Goal: Information Seeking & Learning: Learn about a topic

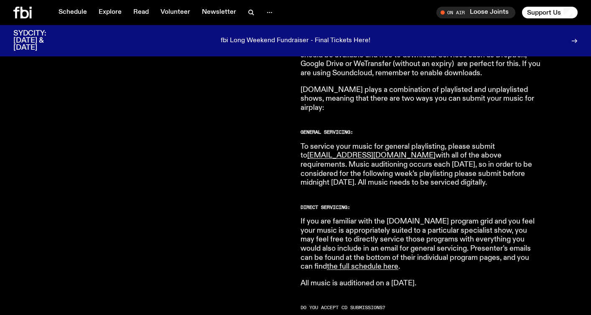
scroll to position [465, 0]
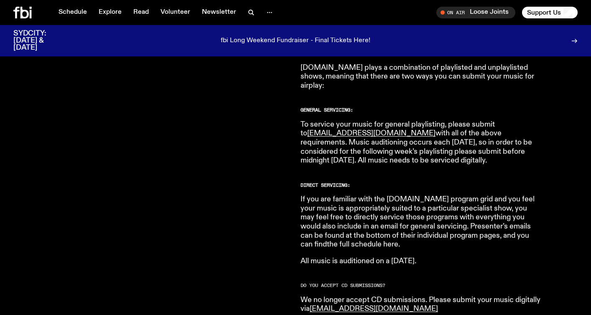
click at [398, 241] on link "the full schedule here" at bounding box center [362, 245] width 71 height 8
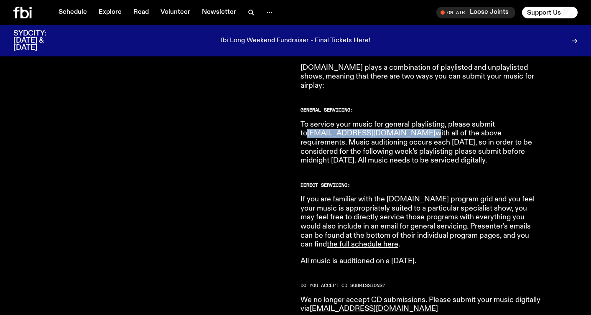
drag, startPoint x: 377, startPoint y: 125, endPoint x: 308, endPoint y: 126, distance: 68.5
click at [308, 126] on p "To service your music for general playlisting, please submit to music@fbiradio.…" at bounding box center [420, 142] width 241 height 45
copy p "music@fbiradio.com"
click at [433, 142] on p "To service your music for general playlisting, please submit to music@fbiradio.…" at bounding box center [420, 142] width 241 height 45
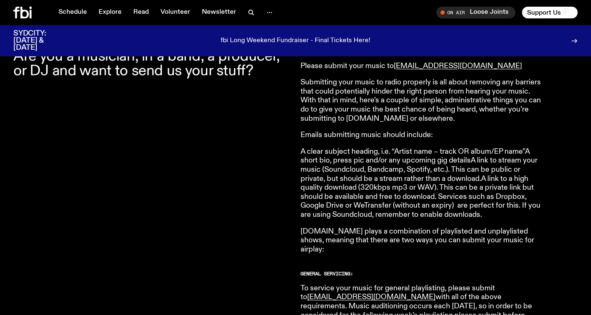
scroll to position [312, 0]
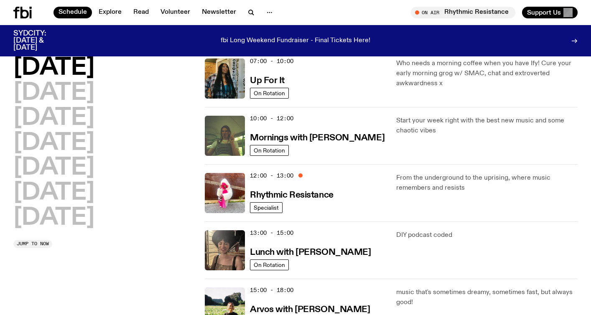
scroll to position [86, 0]
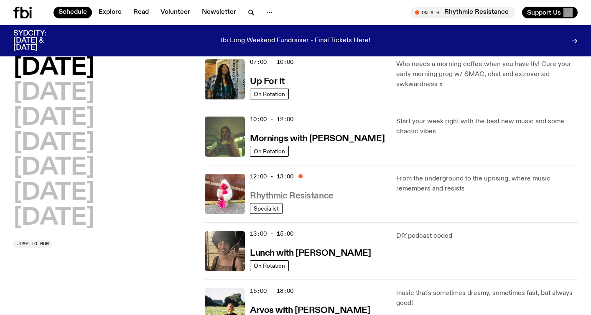
click at [270, 197] on h3 "Rhythmic Resistance" at bounding box center [292, 196] width 84 height 9
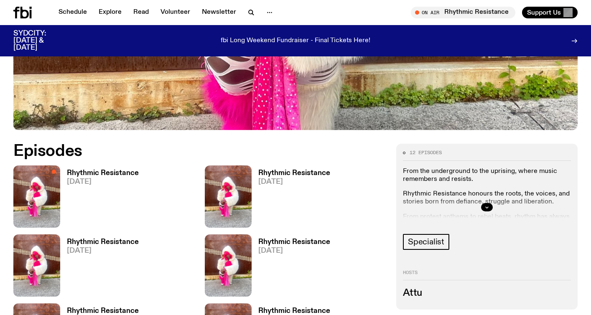
scroll to position [315, 0]
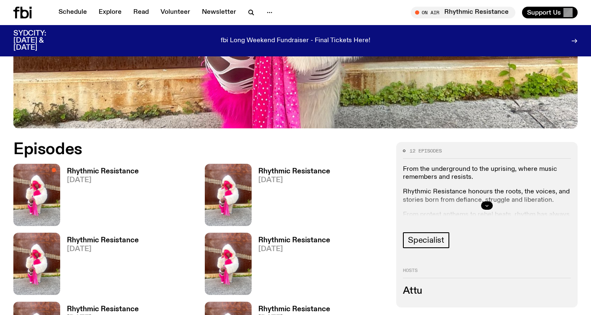
click at [488, 204] on icon "button" at bounding box center [486, 205] width 5 height 5
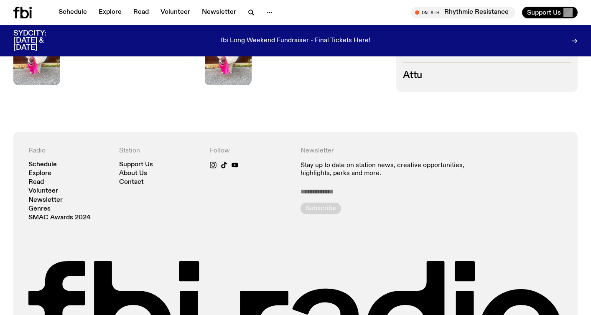
scroll to position [803, 0]
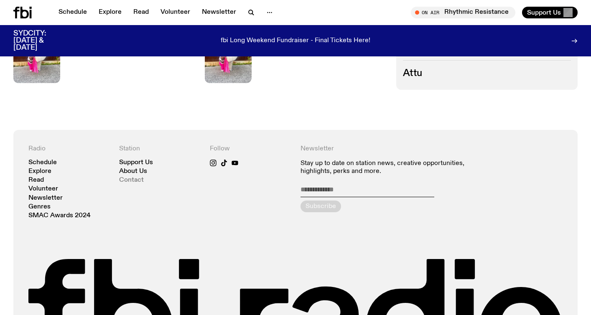
click at [126, 181] on link "Contact" at bounding box center [131, 180] width 25 height 6
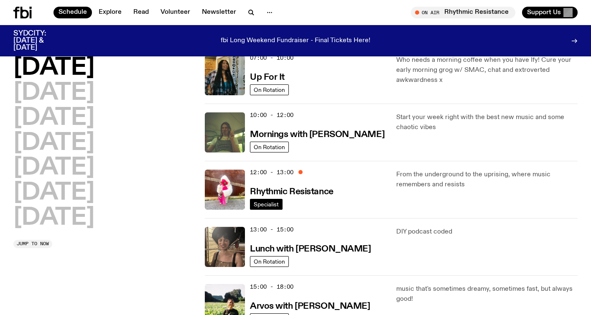
scroll to position [89, 0]
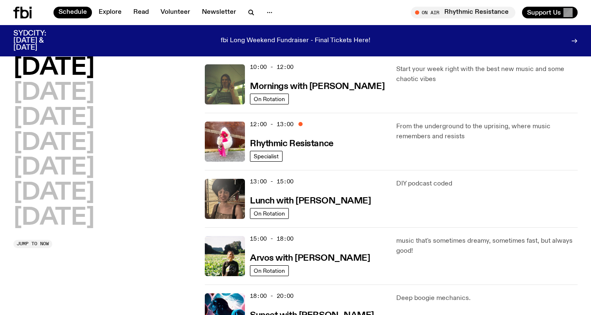
scroll to position [128, 0]
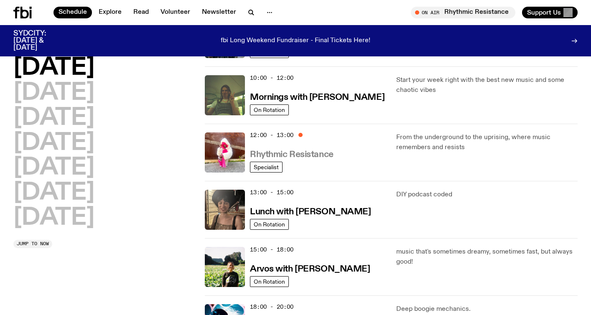
click at [297, 155] on h3 "Rhythmic Resistance" at bounding box center [292, 154] width 84 height 9
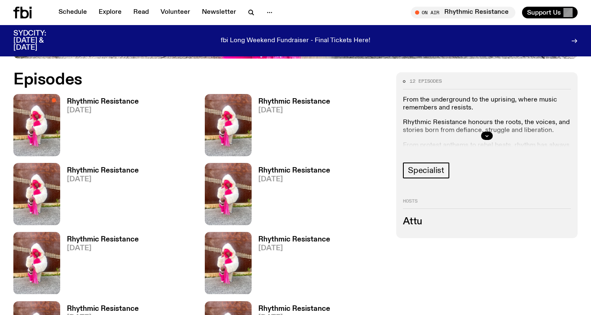
scroll to position [385, 0]
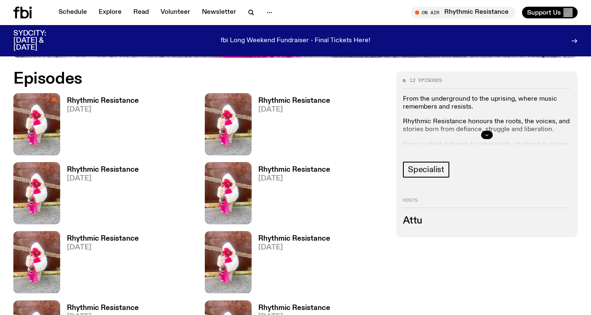
click at [486, 132] on icon "button" at bounding box center [486, 134] width 5 height 5
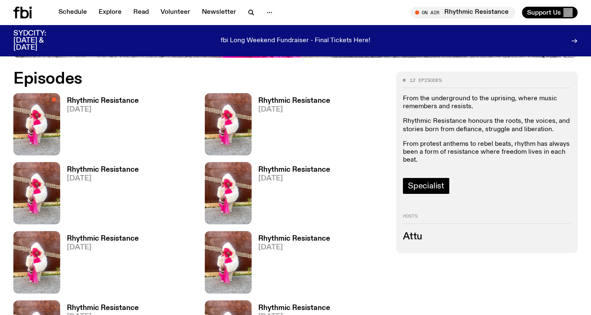
click at [430, 187] on span "Specialist" at bounding box center [426, 185] width 36 height 9
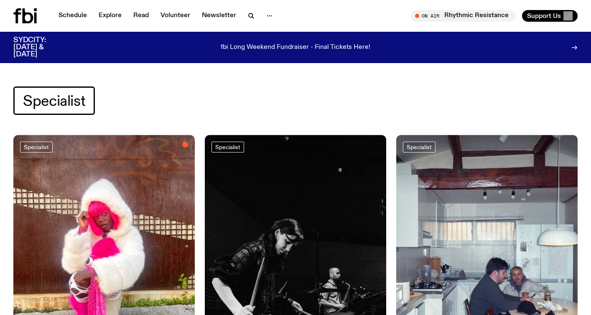
click at [110, 209] on img at bounding box center [103, 256] width 181 height 242
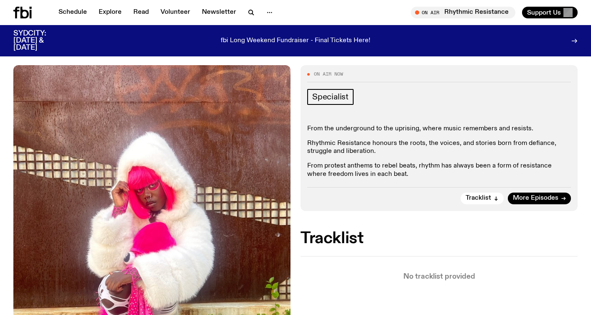
scroll to position [95, 0]
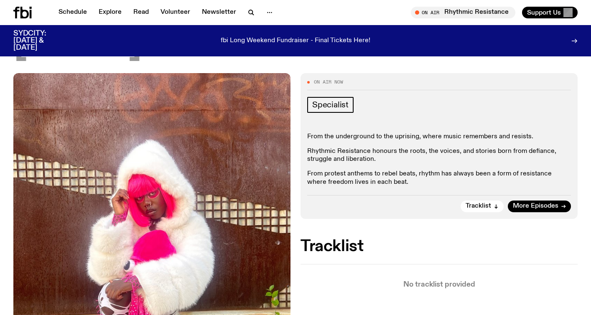
click at [402, 142] on div "From the underground to the uprising, where music remembers and resists. Rhythm…" at bounding box center [439, 159] width 264 height 53
click at [331, 108] on span "Specialist" at bounding box center [330, 104] width 36 height 9
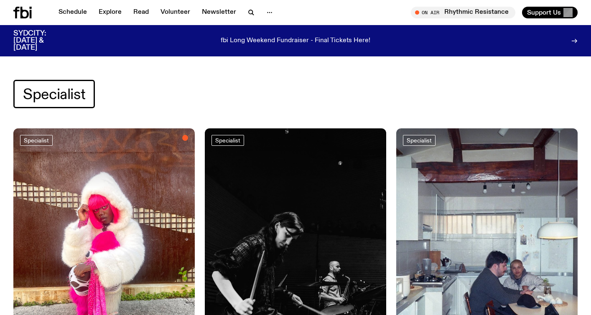
scroll to position [131, 0]
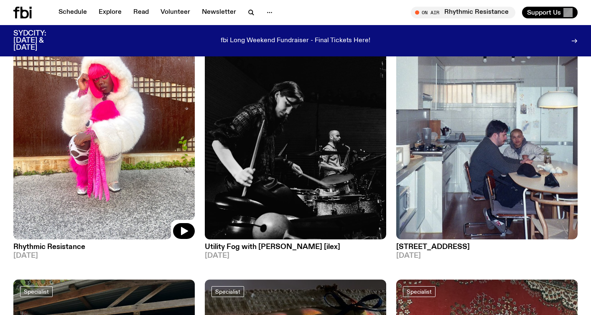
click at [67, 244] on h3 "Rhythmic Resistance" at bounding box center [103, 247] width 181 height 7
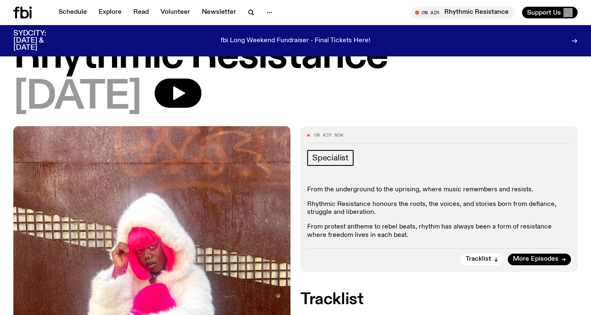
scroll to position [34, 0]
